Goal: Find specific page/section: Find specific page/section

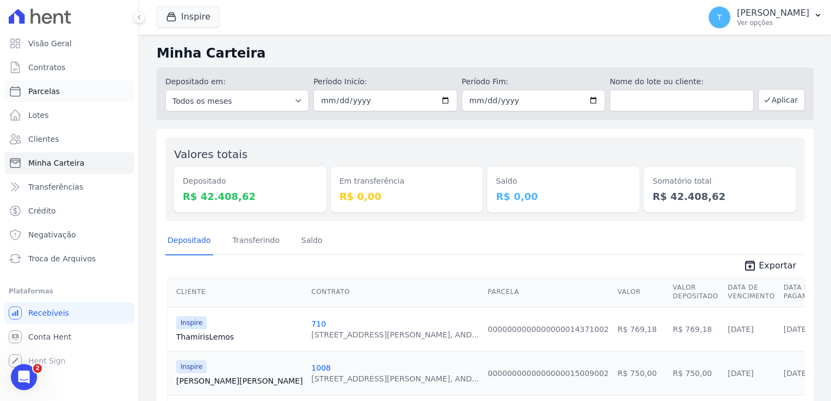
click at [65, 95] on link "Parcelas" at bounding box center [69, 92] width 130 height 22
select select
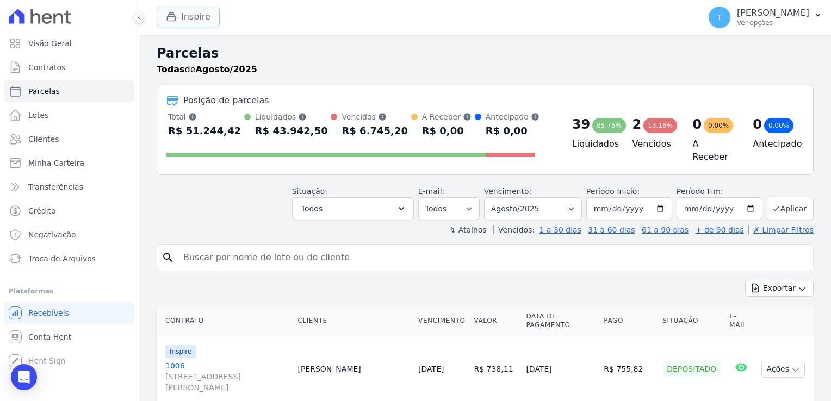
click at [179, 23] on button "Inspire" at bounding box center [188, 17] width 63 height 21
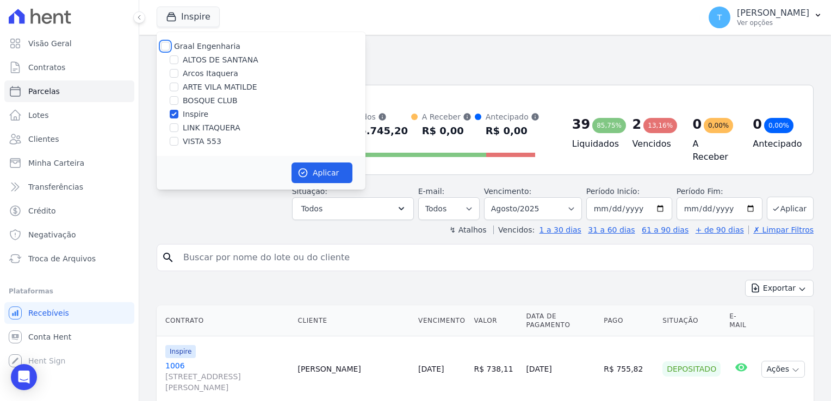
click at [163, 49] on input "Graal Engenharia" at bounding box center [165, 46] width 9 height 9
checkbox input "true"
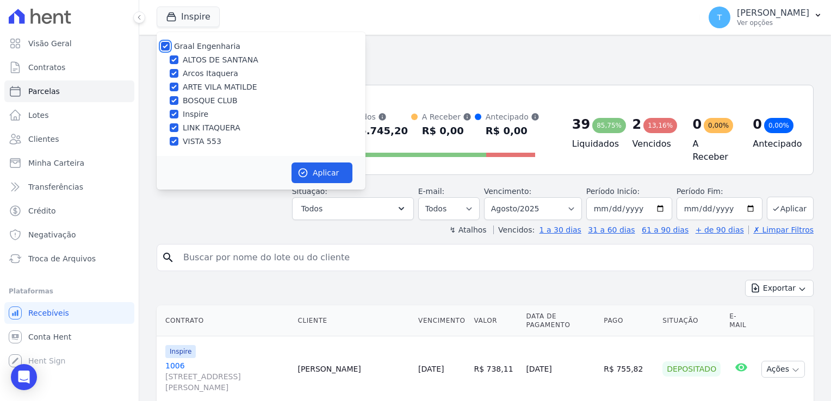
checkbox input "true"
click at [323, 171] on button "Aplicar" at bounding box center [322, 173] width 61 height 21
select select
